Goal: Obtain resource: Download file/media

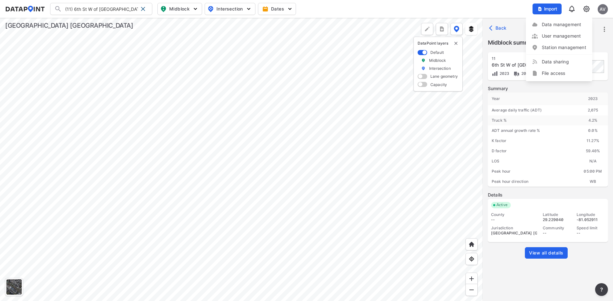
click at [559, 90] on label "Summary" at bounding box center [547, 88] width 120 height 6
click at [559, 254] on span "View all details" at bounding box center [546, 253] width 34 height 6
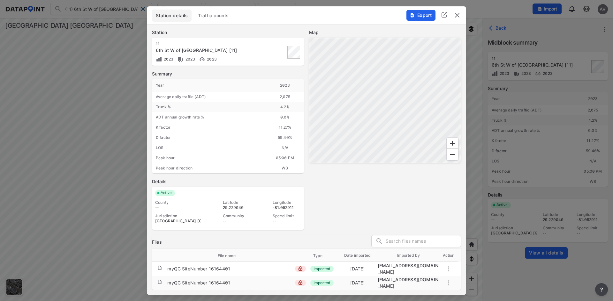
click at [358, 227] on div "Map" at bounding box center [385, 129] width 152 height 201
click at [343, 204] on div "Map" at bounding box center [385, 129] width 152 height 201
click at [396, 185] on div "Map" at bounding box center [385, 129] width 152 height 201
drag, startPoint x: 261, startPoint y: 268, endPoint x: 258, endPoint y: 290, distance: 22.4
click at [258, 290] on div "Station details Traffic counts Export Station [STREET_ADDRESS] [11] 2023 2023 2…" at bounding box center [306, 150] width 319 height 289
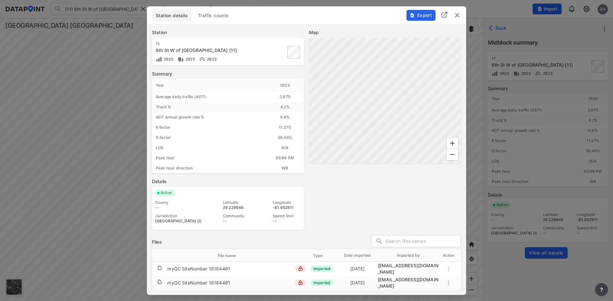
click at [258, 284] on td "myQC SiteNumber 16164401" at bounding box center [230, 283] width 127 height 12
click at [457, 18] on img "delete" at bounding box center [457, 15] width 8 height 8
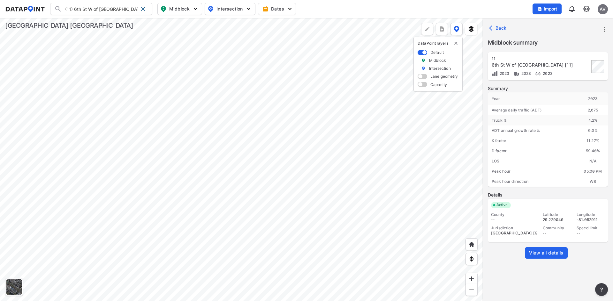
click at [588, 10] on img at bounding box center [586, 9] width 8 height 8
click at [560, 50] on link "Station management" at bounding box center [558, 47] width 55 height 6
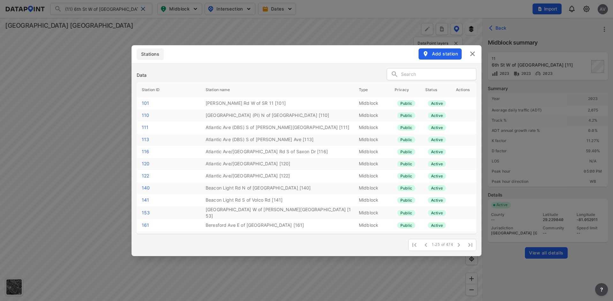
click at [417, 77] on input "text" at bounding box center [438, 75] width 75 height 10
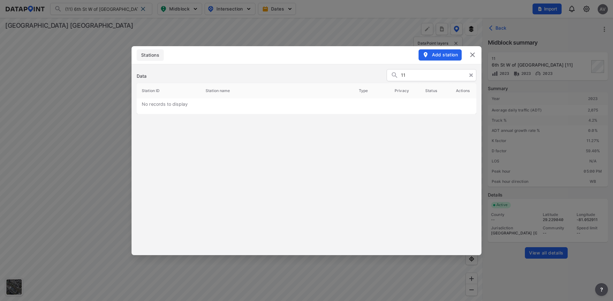
type input "1"
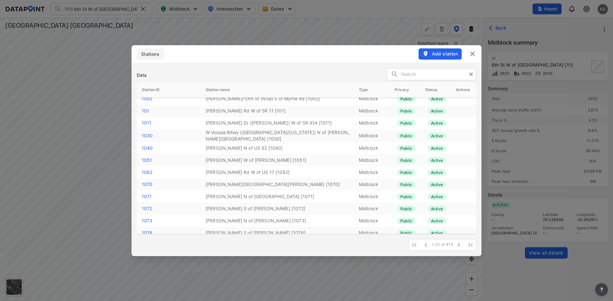
scroll to position [160, 0]
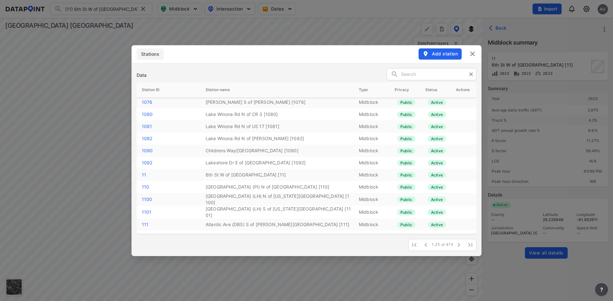
click at [476, 52] on img at bounding box center [472, 54] width 8 height 8
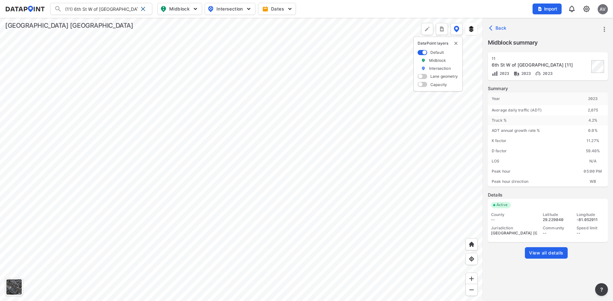
click at [585, 7] on img at bounding box center [586, 9] width 8 height 8
click at [562, 24] on link "Data management" at bounding box center [558, 24] width 55 height 6
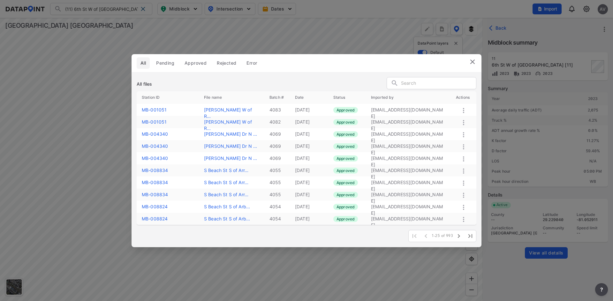
click at [419, 84] on input "text" at bounding box center [438, 84] width 75 height 10
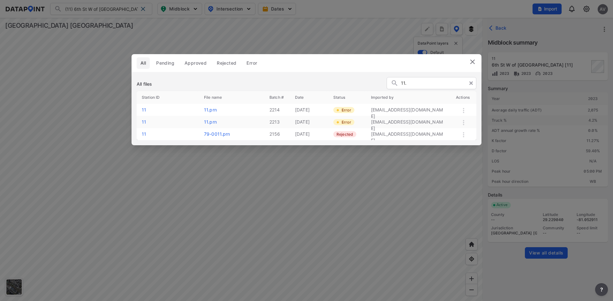
type input "11."
click at [207, 121] on label "11.prn" at bounding box center [210, 121] width 13 height 5
click at [473, 63] on img at bounding box center [472, 62] width 8 height 8
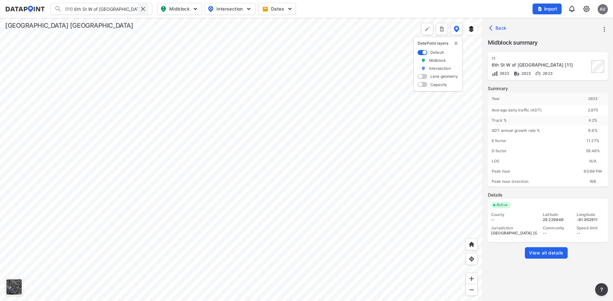
click at [141, 6] on span at bounding box center [142, 8] width 5 height 5
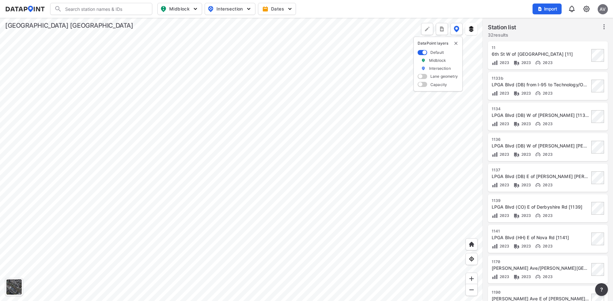
click at [115, 7] on input "Search" at bounding box center [105, 9] width 86 height 10
click at [115, 24] on li "( MB-001468 ) Pioneer Trail N of [PERSON_NAME][GEOGRAPHIC_DATA]" at bounding box center [101, 25] width 102 height 18
type input "(MB-001468) Pioneer Trail N of [PERSON_NAME][GEOGRAPHIC_DATA]"
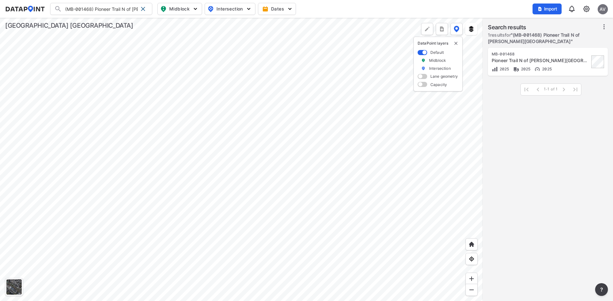
click at [556, 68] on div "2025 2025 2025" at bounding box center [540, 69] width 98 height 7
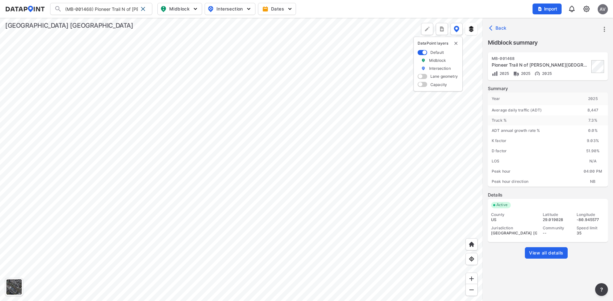
click at [566, 251] on link "View all details" at bounding box center [545, 253] width 43 height 11
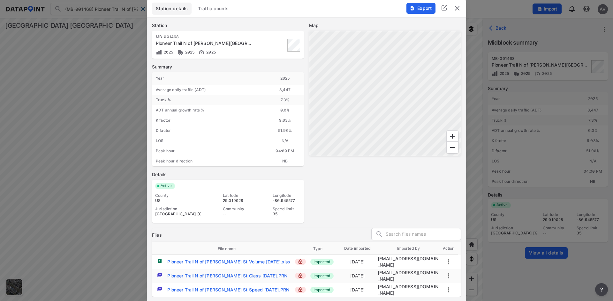
click at [429, 11] on span "Export" at bounding box center [420, 8] width 21 height 6
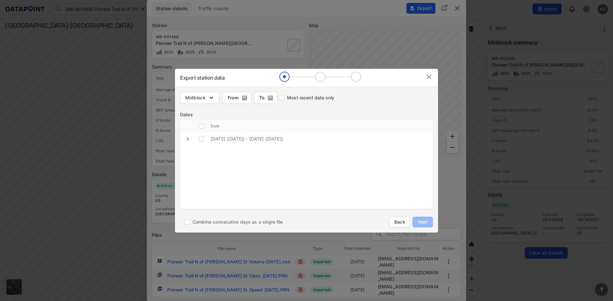
click at [429, 77] on img at bounding box center [429, 77] width 8 height 8
